Goal: Task Accomplishment & Management: Manage account settings

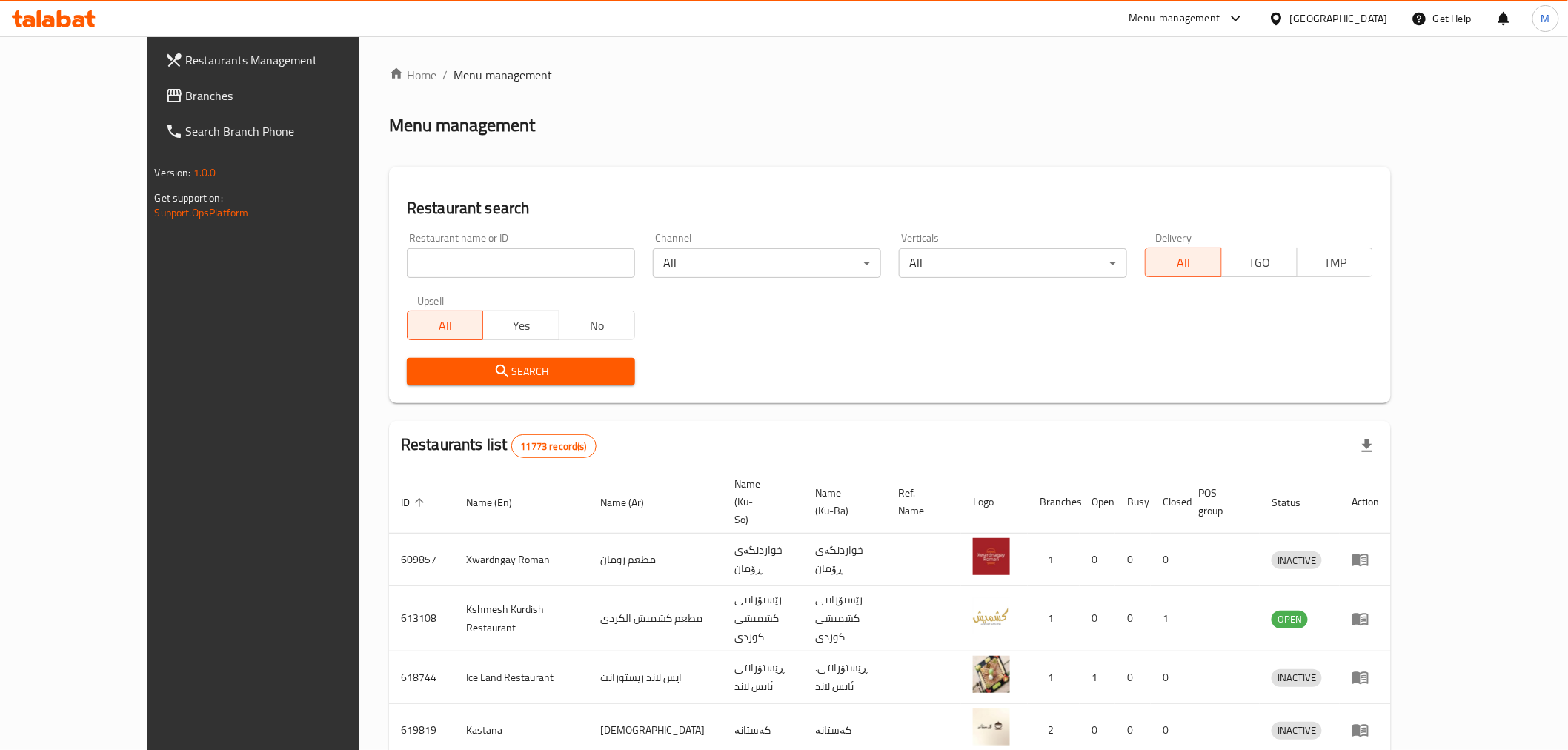
click at [459, 273] on input "search" at bounding box center [521, 263] width 229 height 29
type input "م"
type input "كارما"
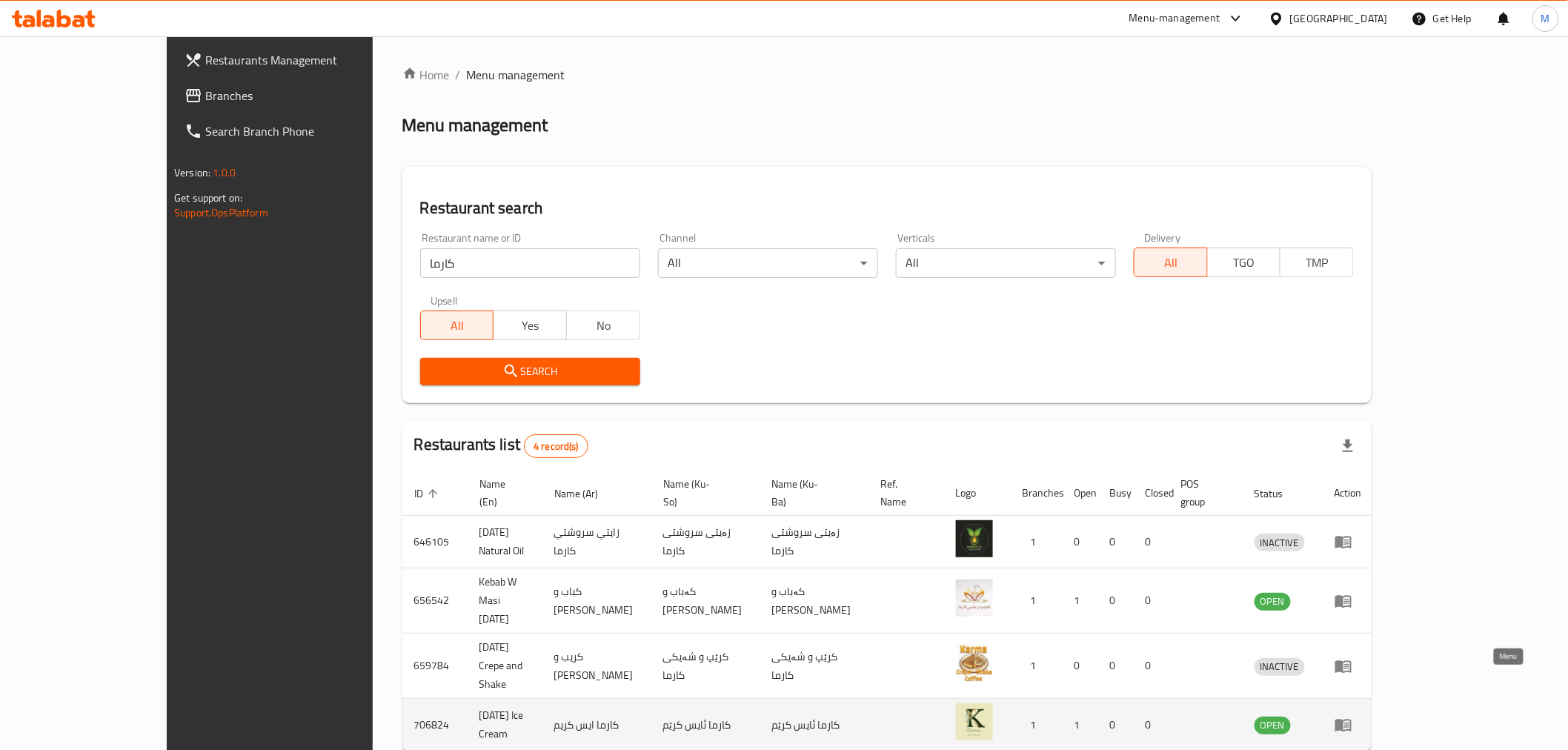
click at [1362, 716] on link "enhanced table" at bounding box center [1348, 725] width 28 height 17
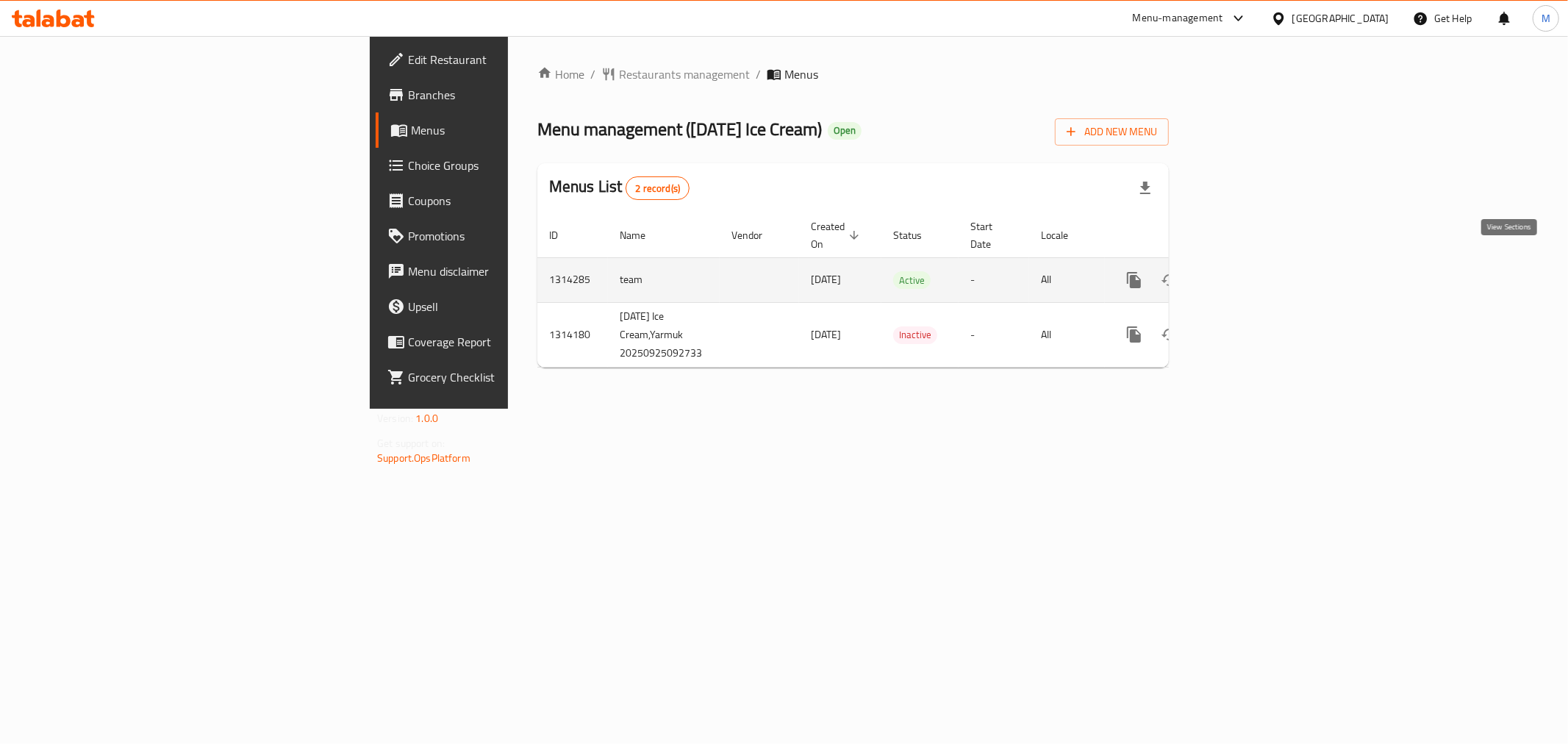
click at [1249, 272] on icon "enhanced table" at bounding box center [1240, 280] width 17 height 17
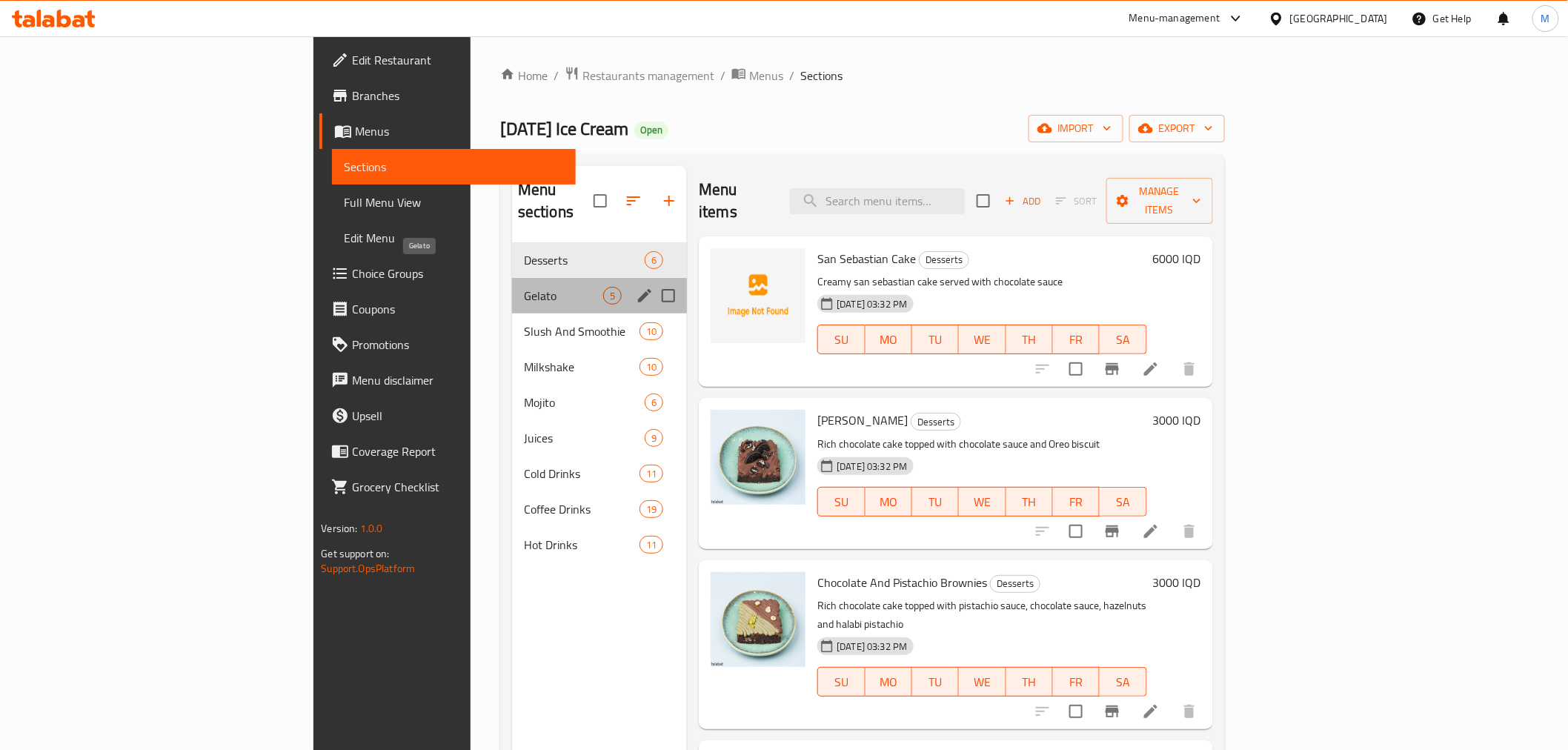
click at [524, 287] on span "Gelato" at bounding box center [563, 295] width 79 height 17
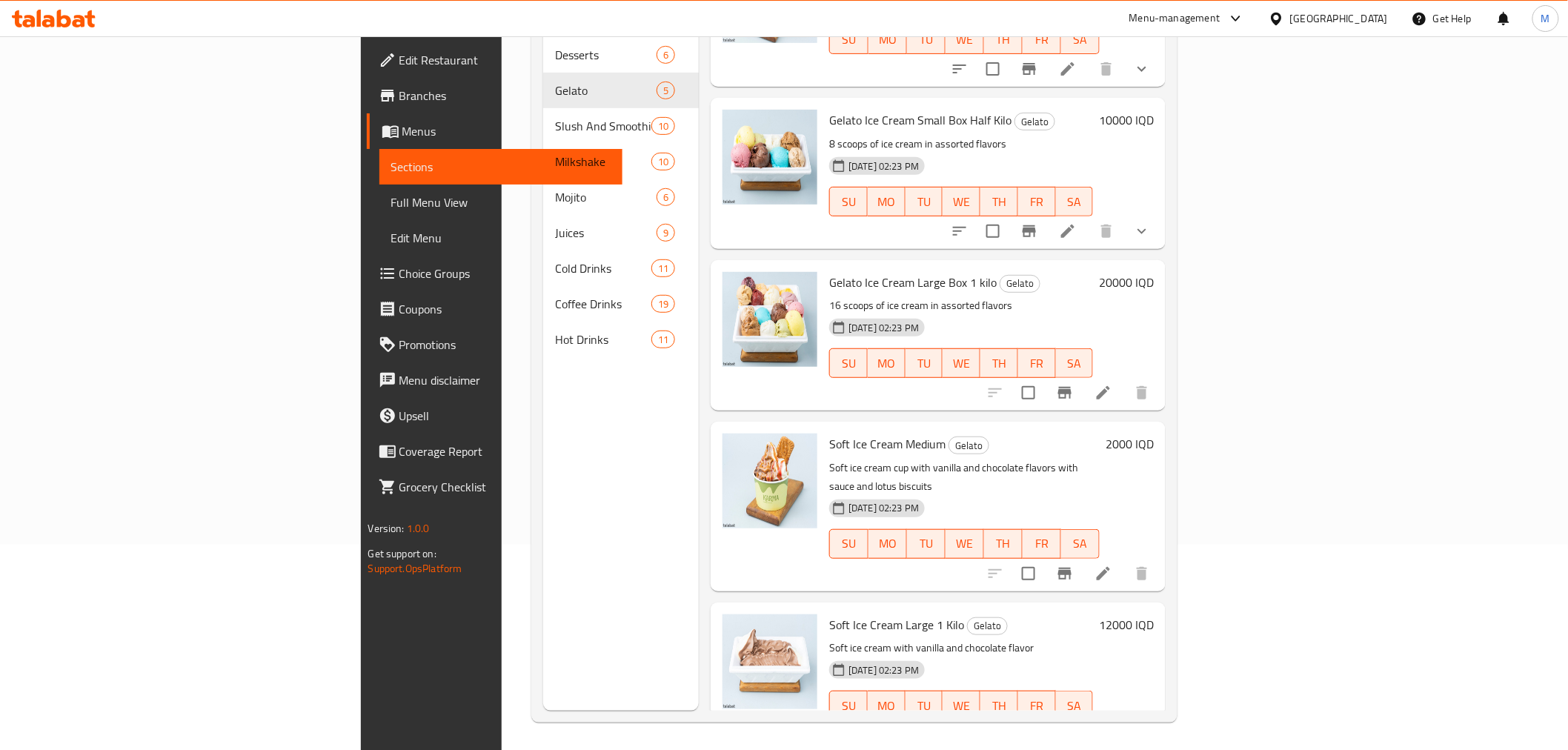
scroll to position [208, 0]
click at [1151, 220] on icon "show more" at bounding box center [1142, 229] width 17 height 17
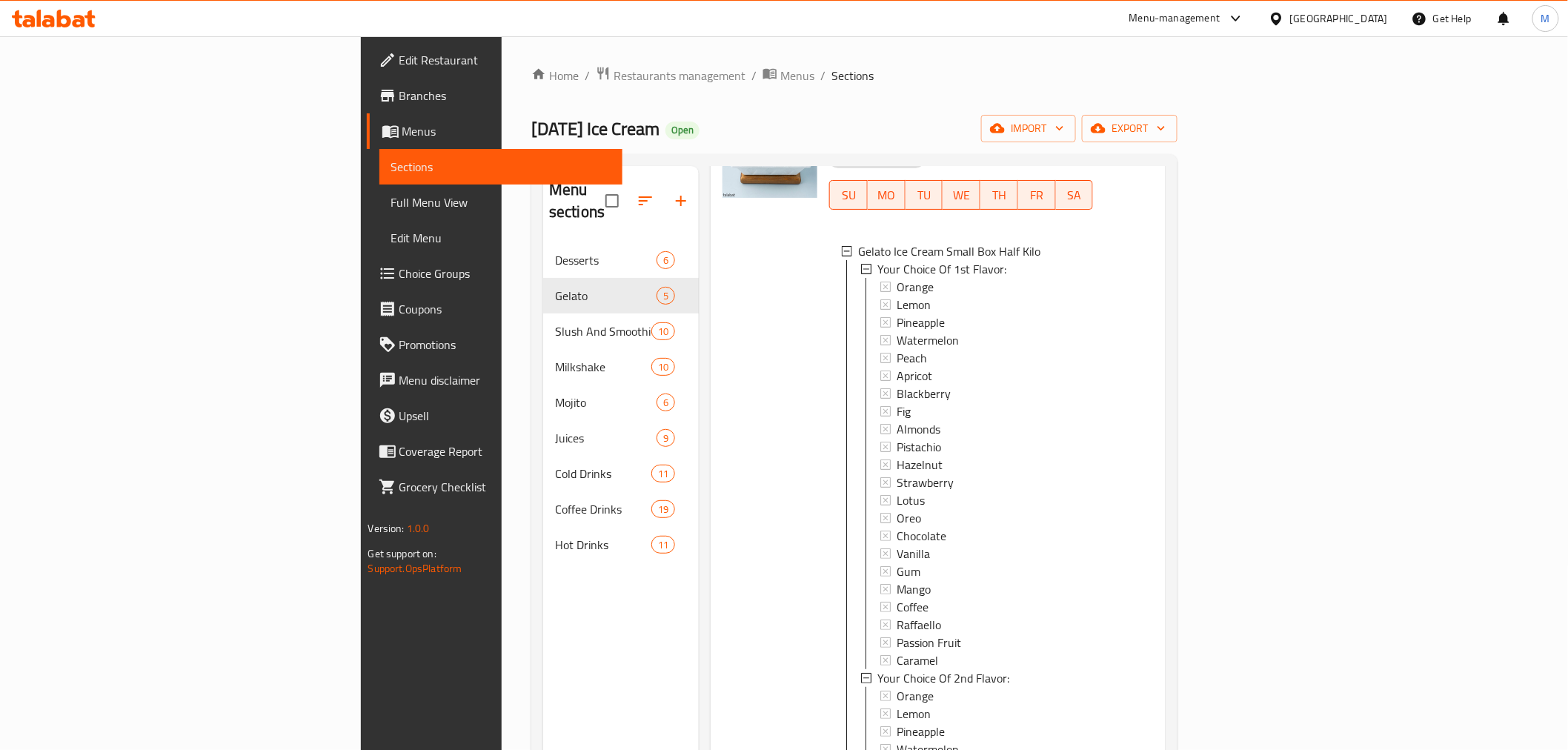
scroll to position [148, 0]
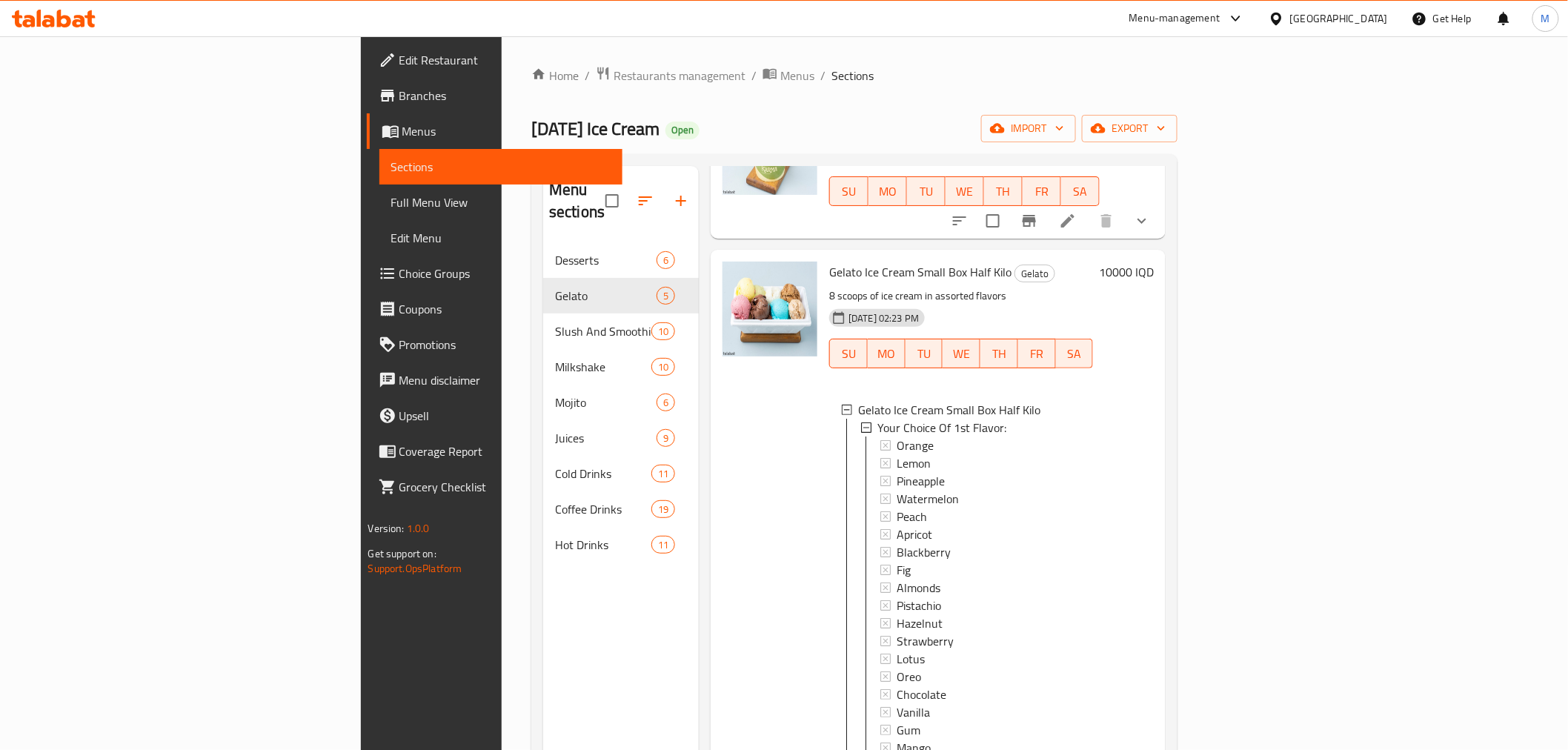
click at [1093, 287] on p "8 scoops of ice cream in assorted flavors" at bounding box center [961, 295] width 263 height 18
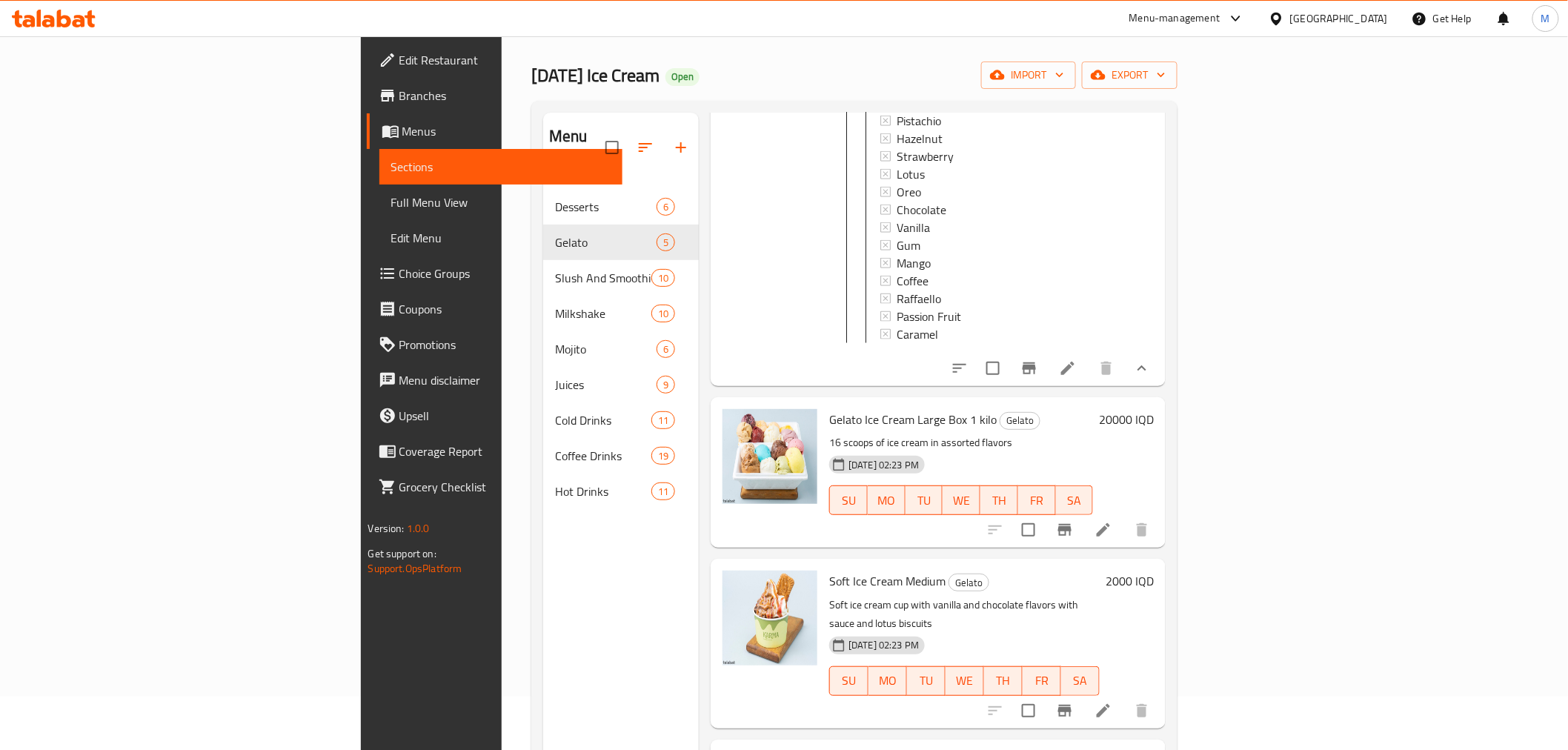
scroll to position [83, 0]
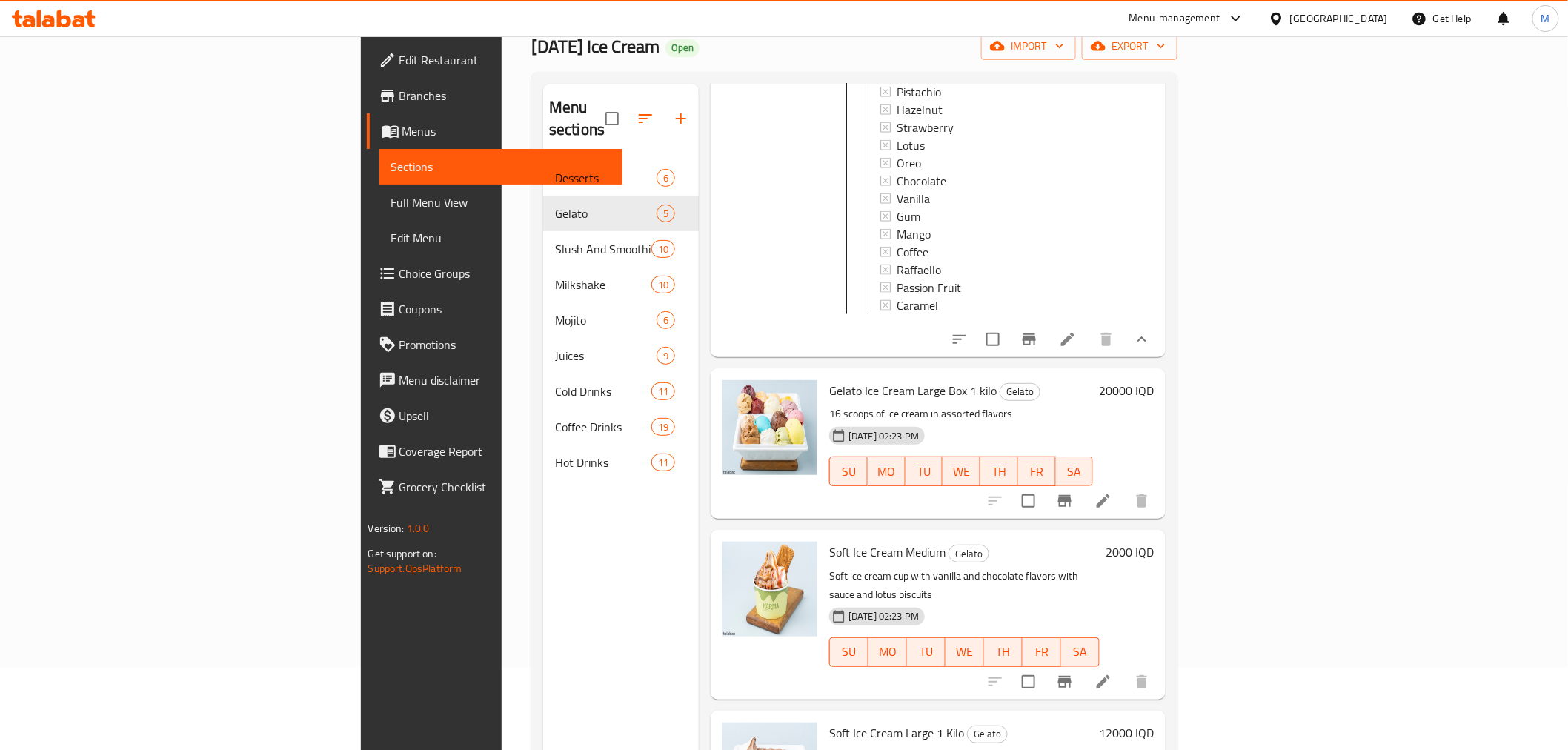
click at [1113, 492] on icon at bounding box center [1103, 501] width 17 height 17
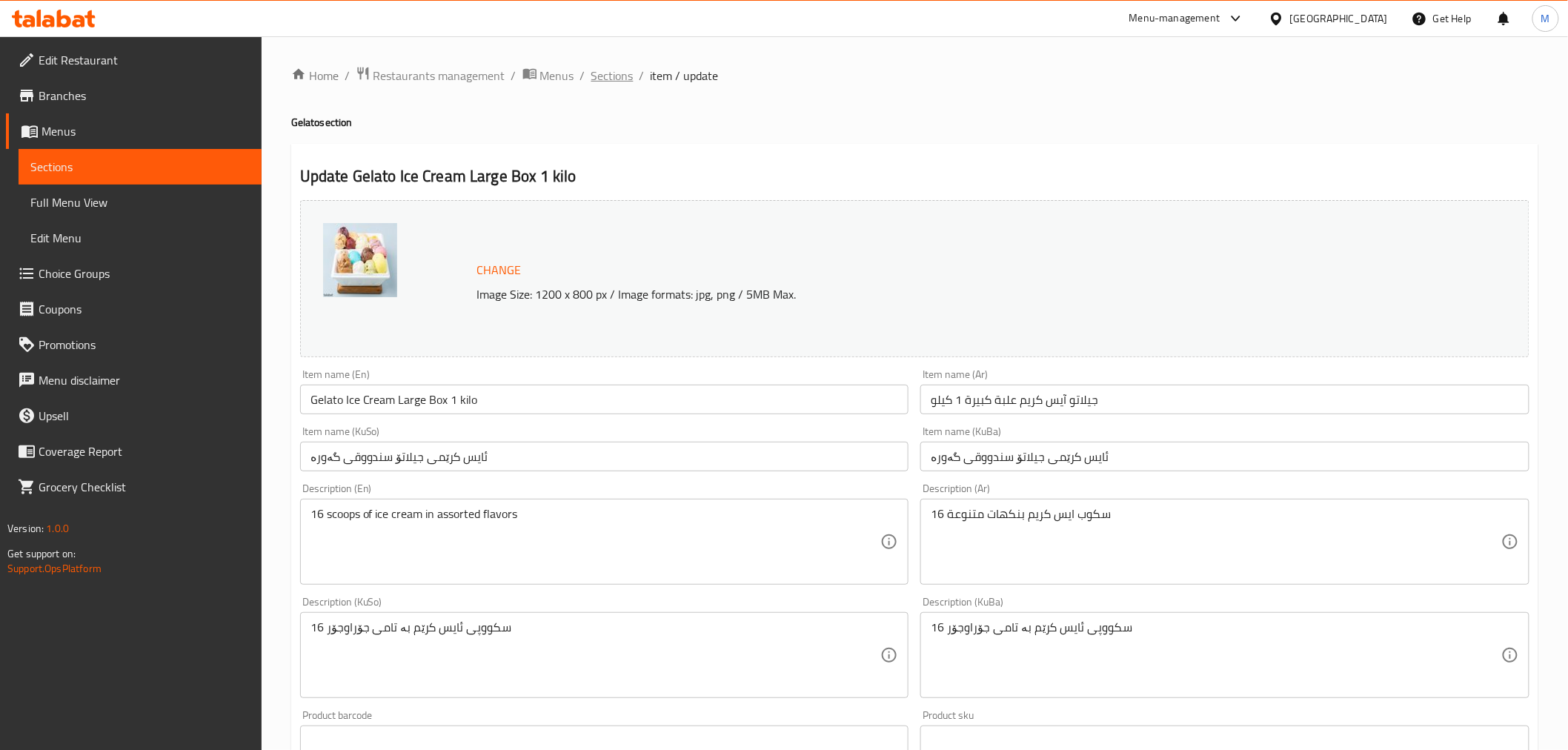
click at [612, 79] on span "Sections" at bounding box center [612, 75] width 42 height 17
